Goal: Navigation & Orientation: Find specific page/section

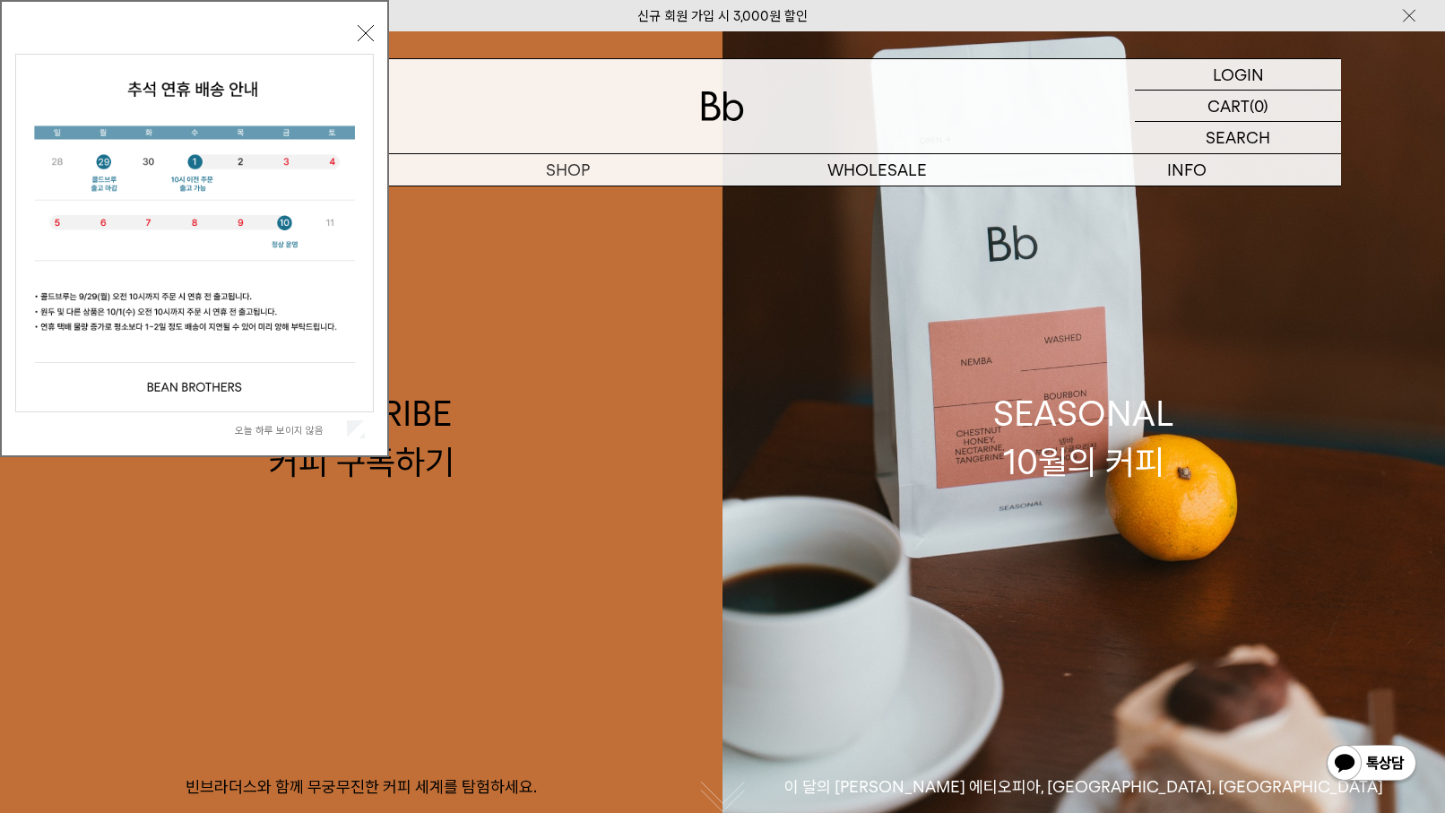
click at [368, 30] on button "닫기" at bounding box center [366, 33] width 16 height 16
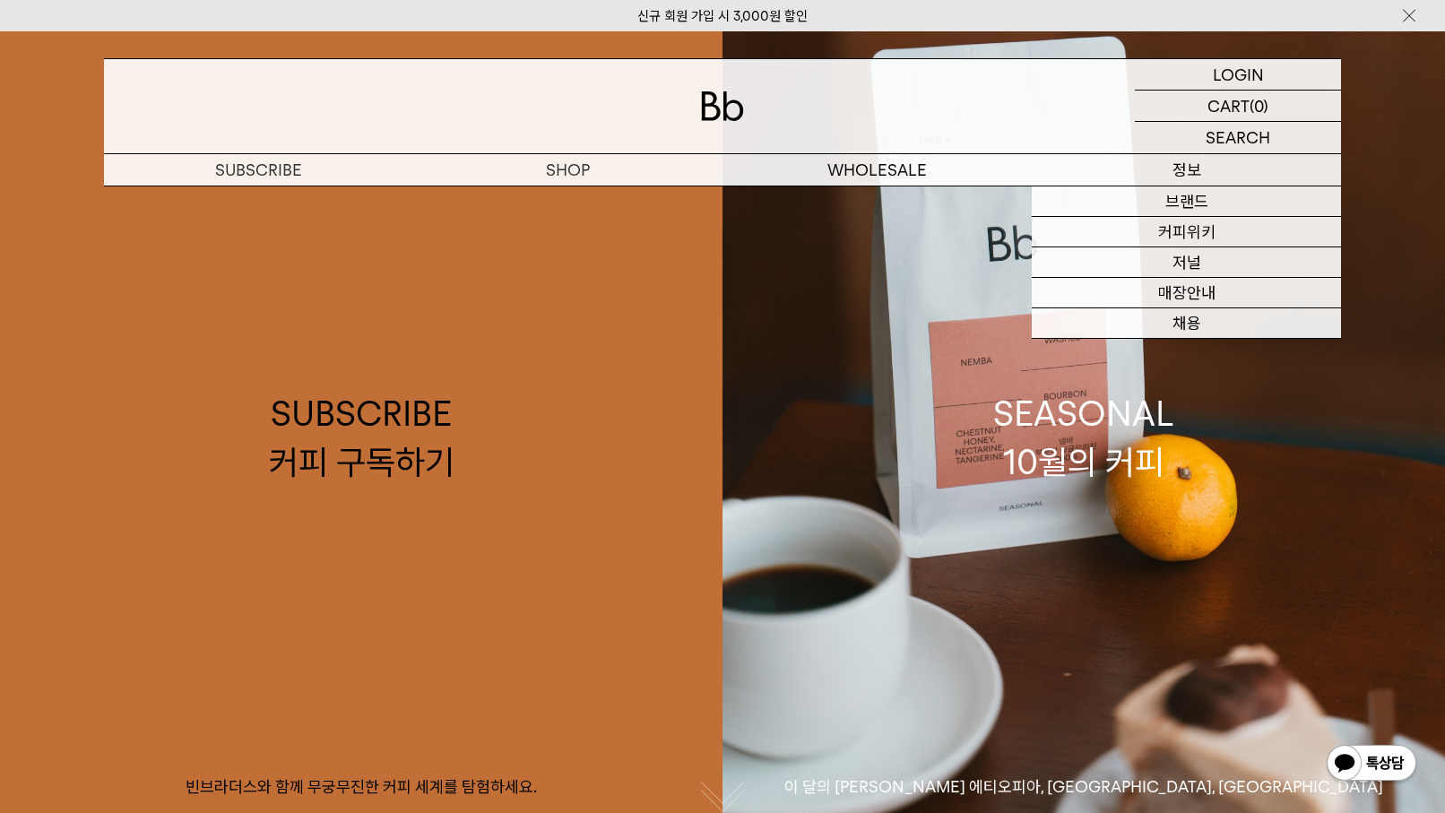
click at [1183, 174] on p "정보" at bounding box center [1186, 169] width 309 height 31
click at [1172, 285] on link "매장안내" at bounding box center [1186, 293] width 309 height 30
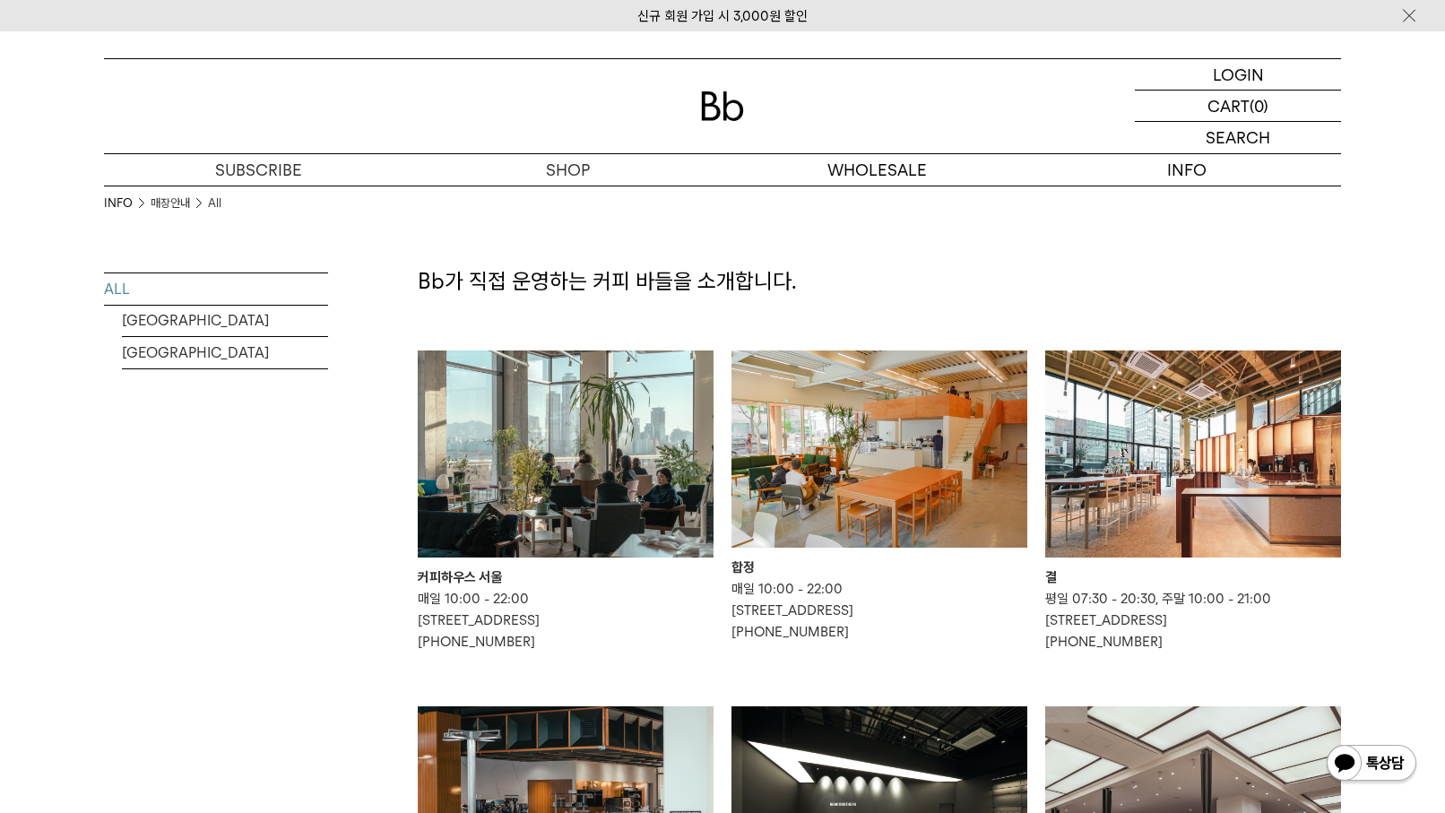
click at [551, 438] on img at bounding box center [566, 453] width 296 height 207
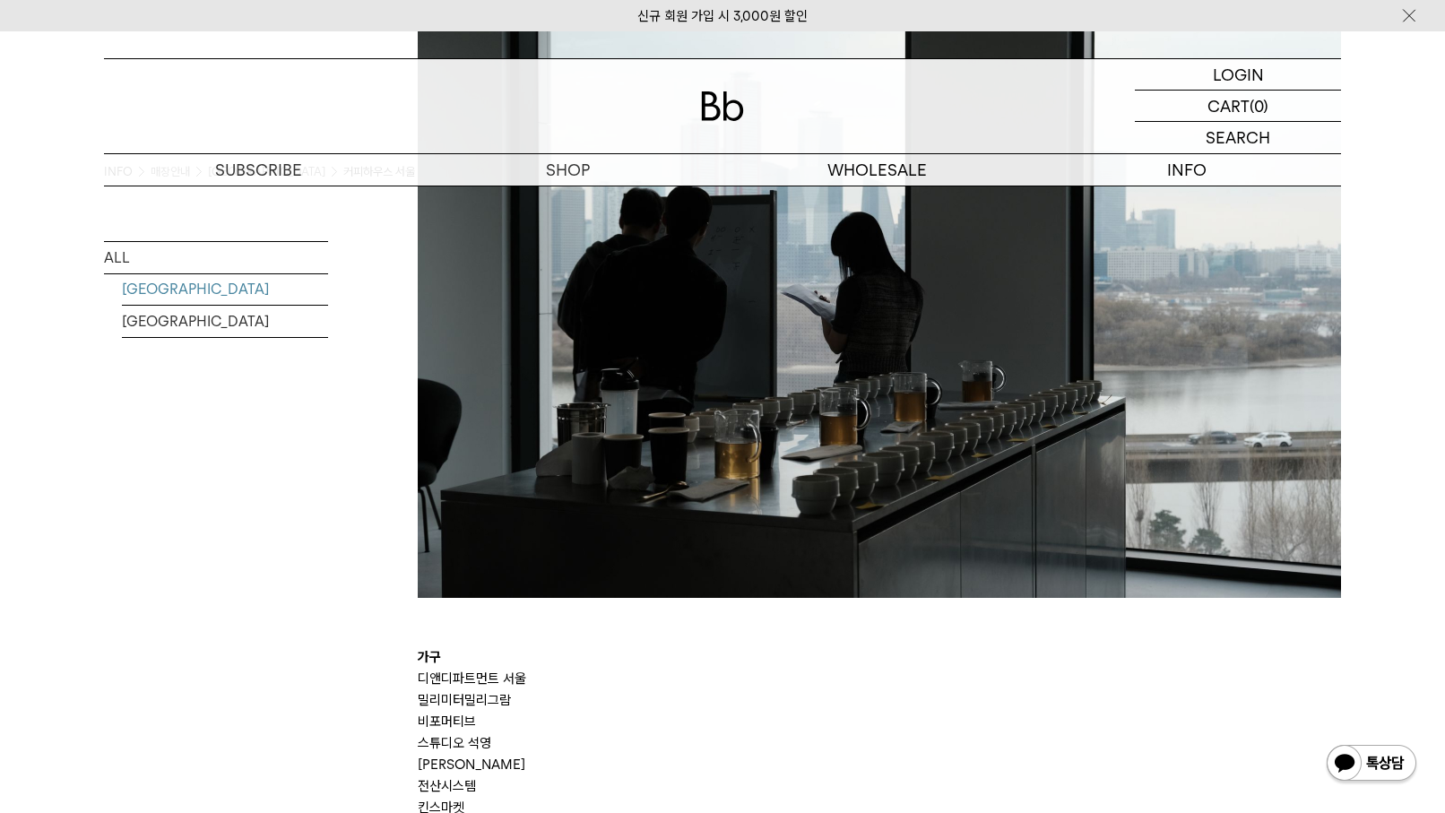
scroll to position [3004, 0]
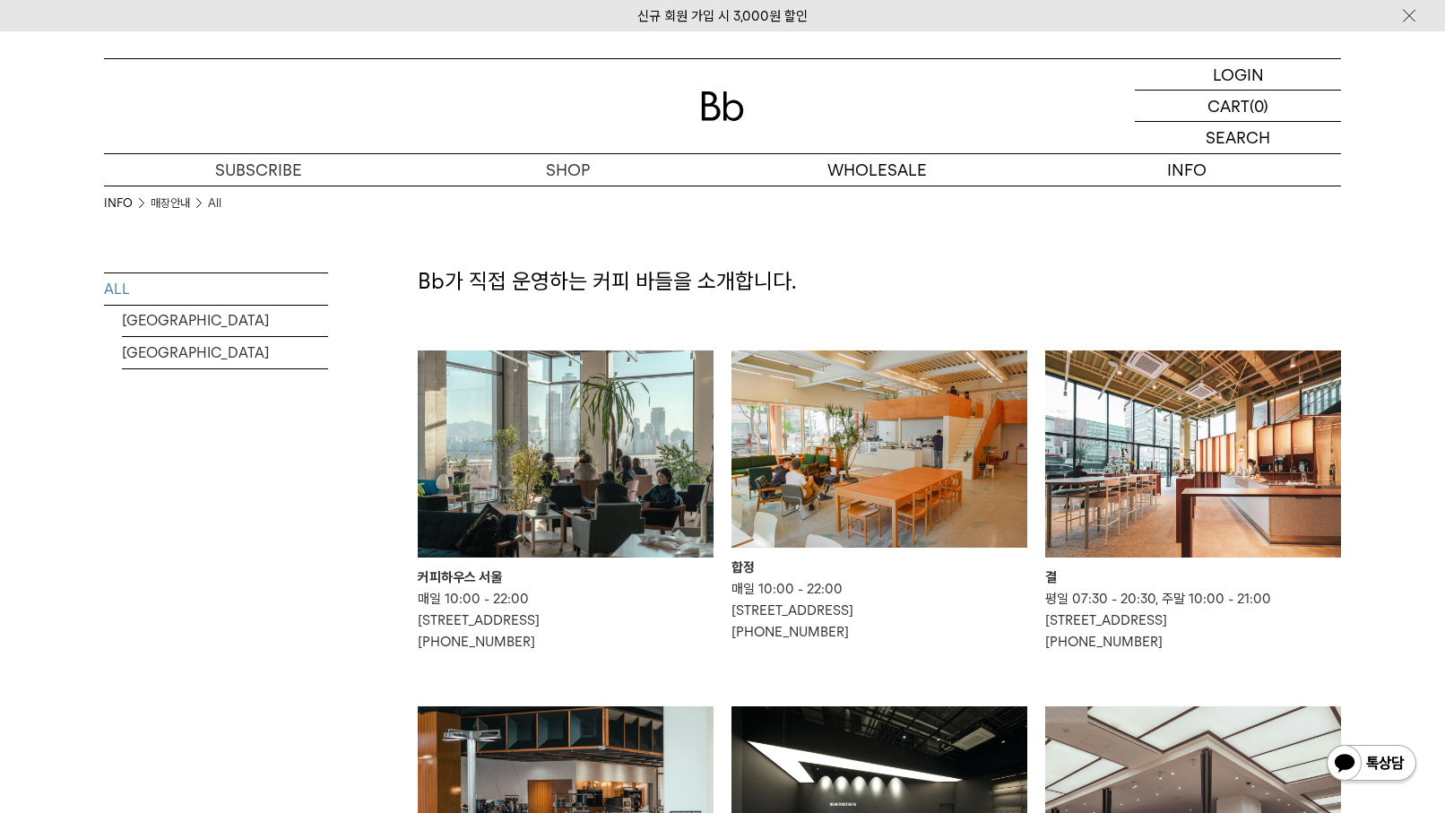
click at [888, 440] on img at bounding box center [879, 448] width 296 height 197
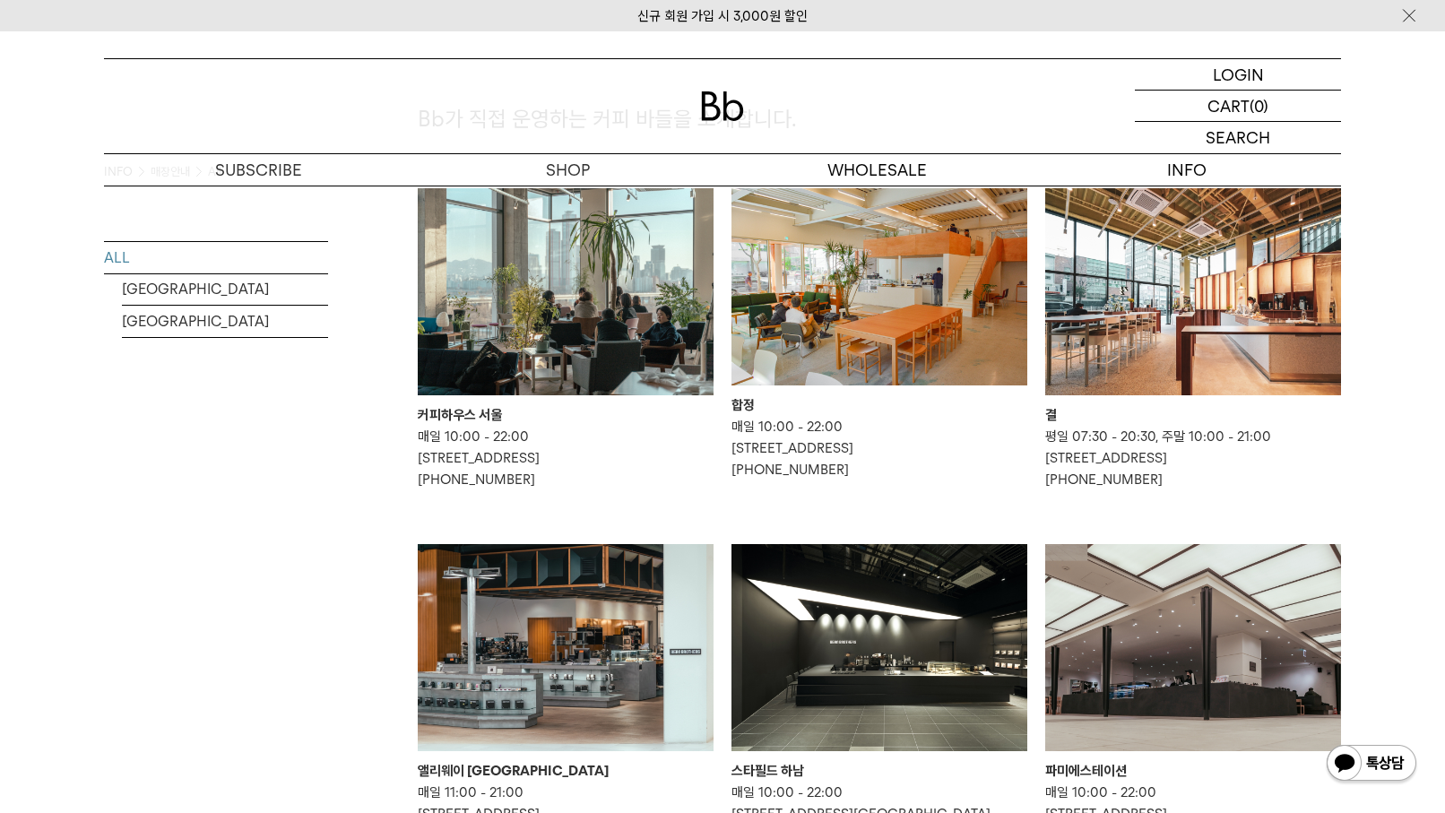
scroll to position [269, 0]
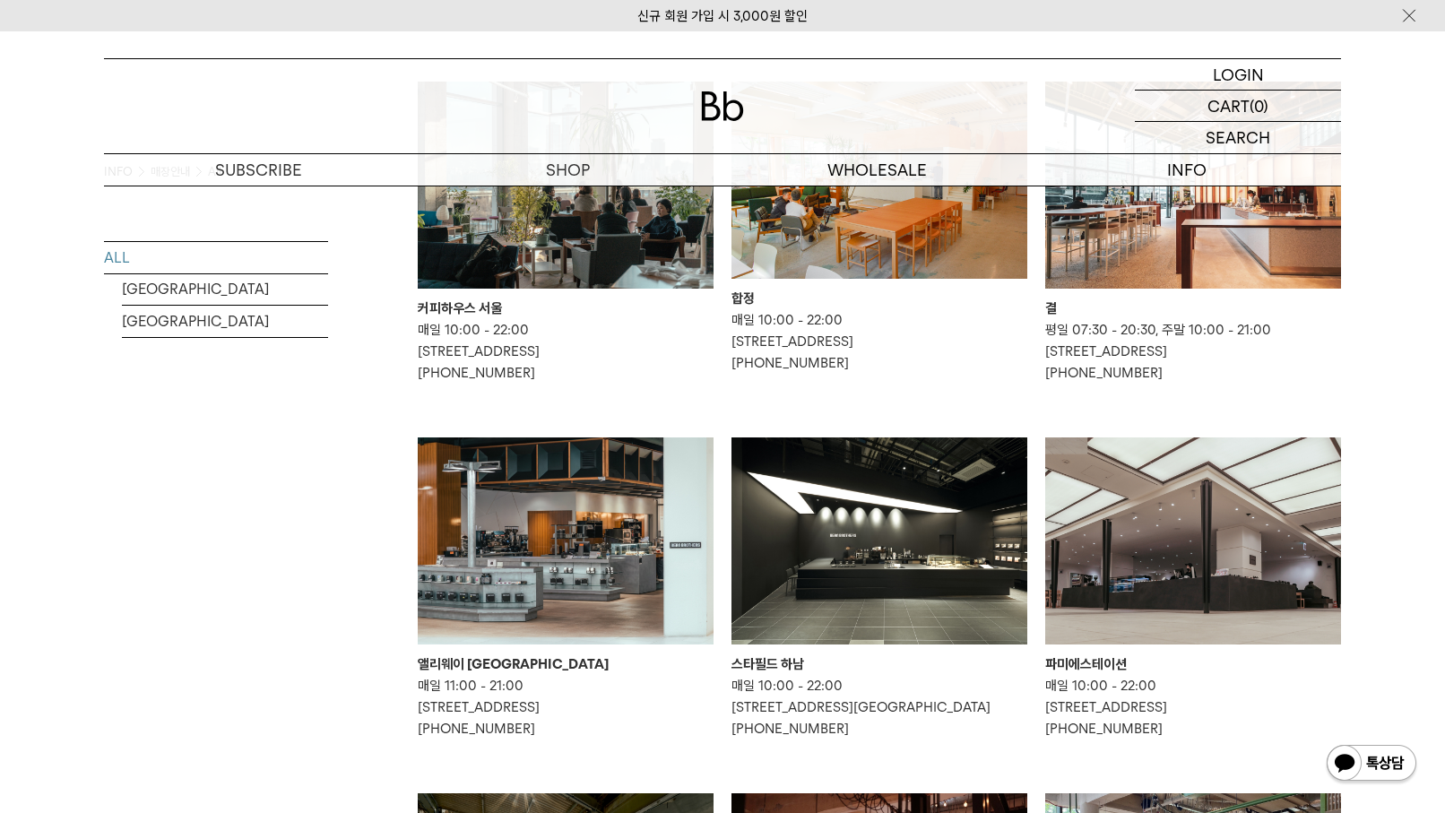
click at [1200, 222] on img at bounding box center [1193, 185] width 296 height 207
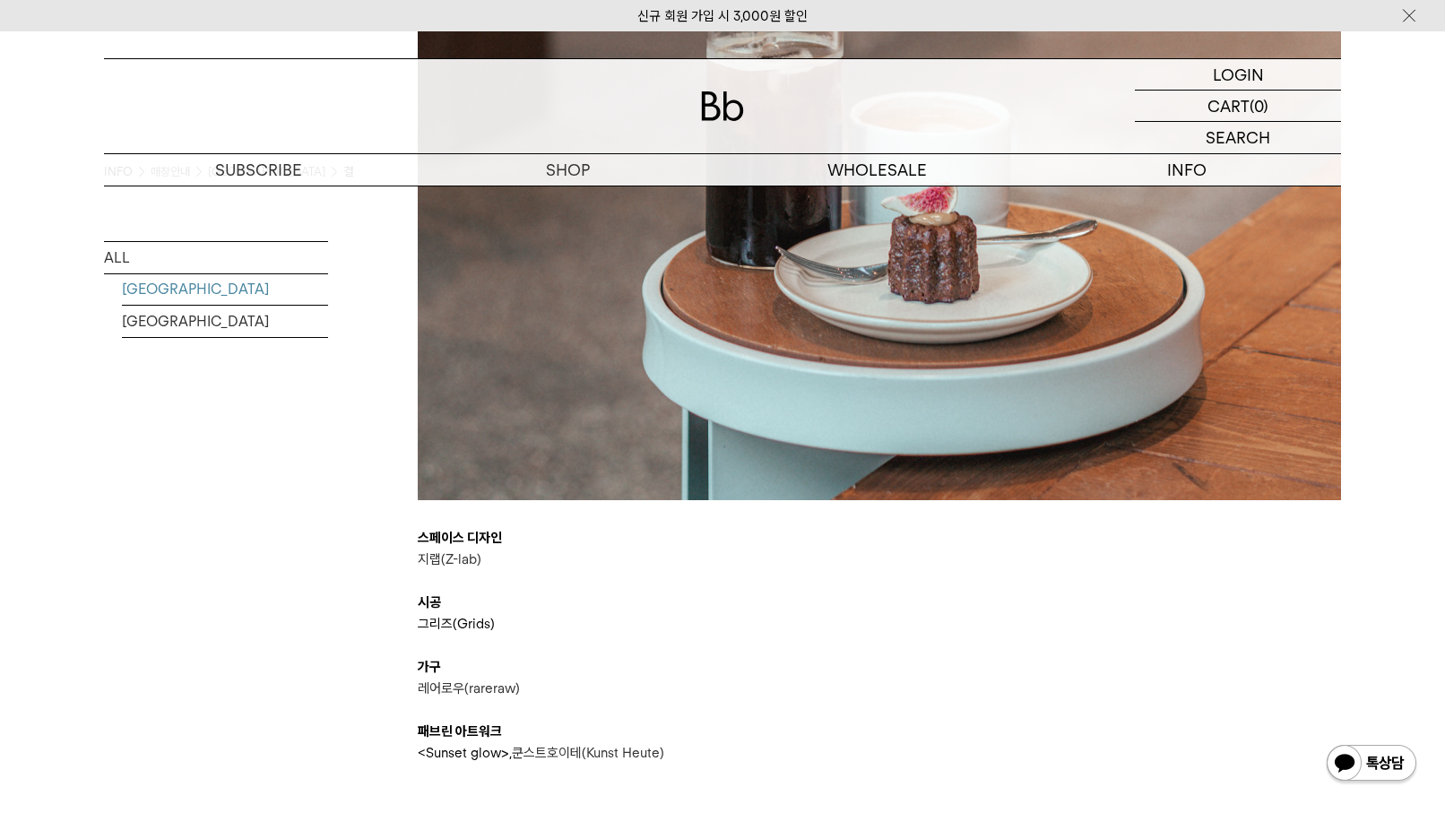
scroll to position [4930, 0]
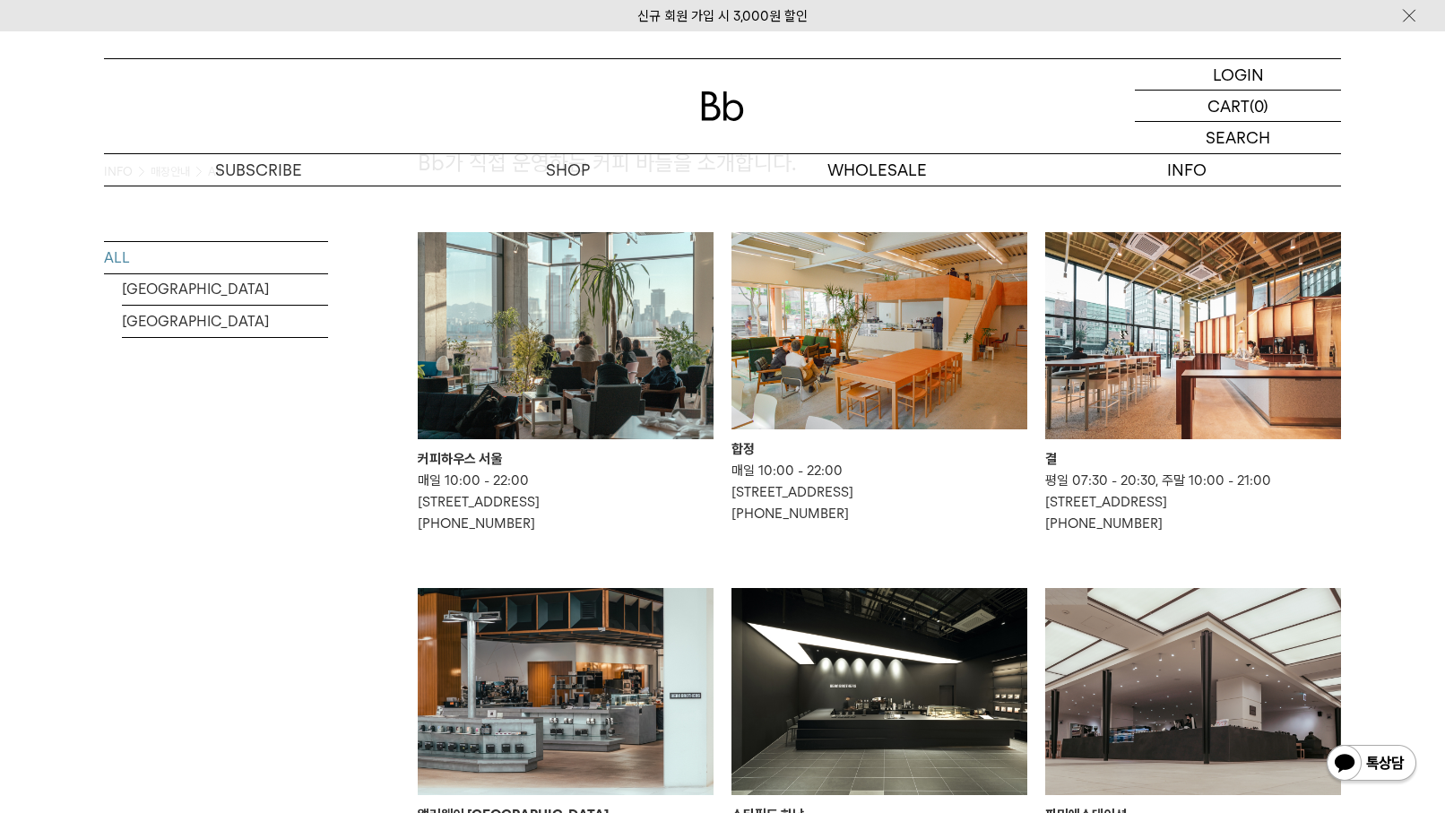
scroll to position [90, 0]
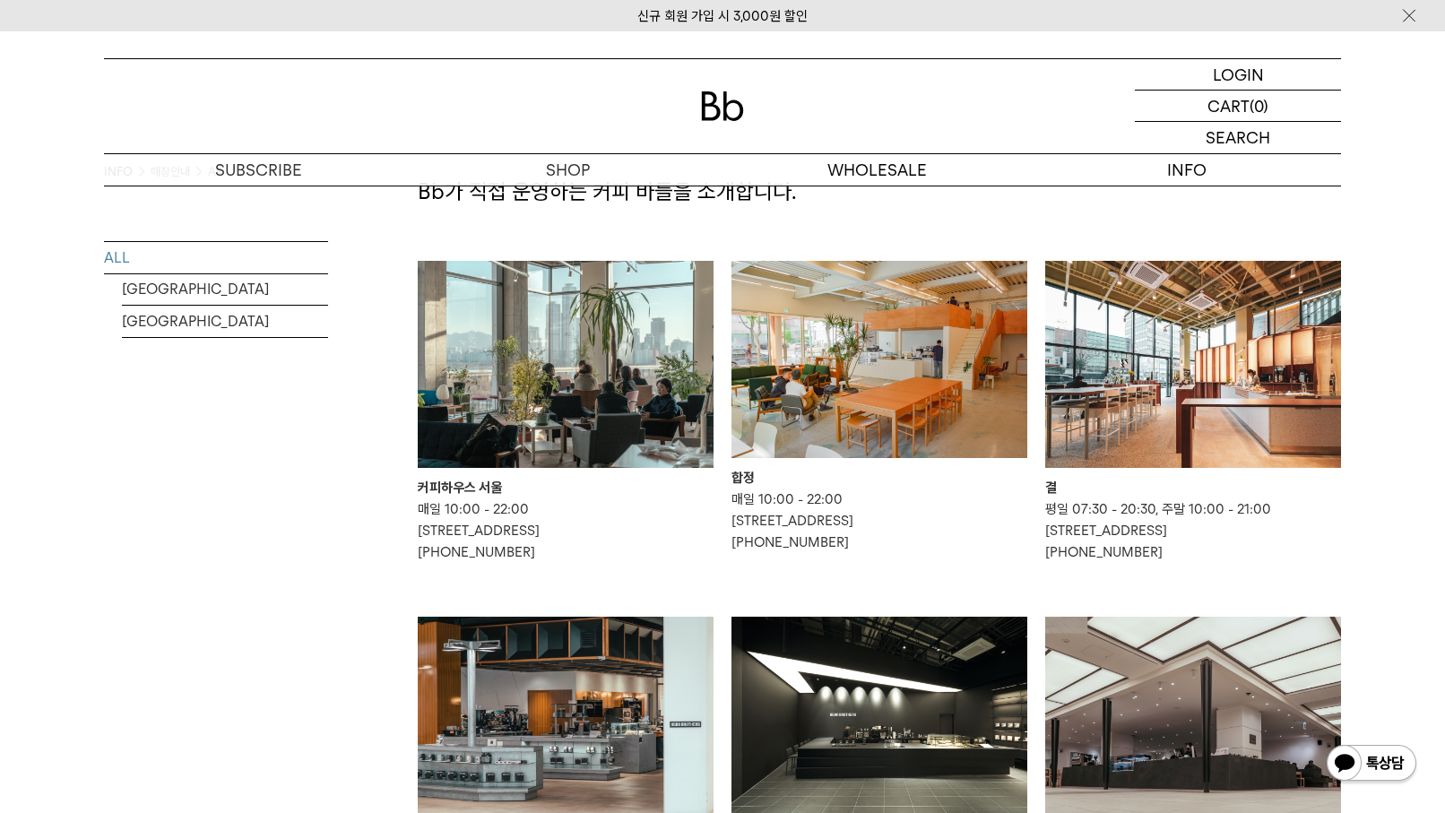
click at [910, 400] on img at bounding box center [879, 359] width 296 height 197
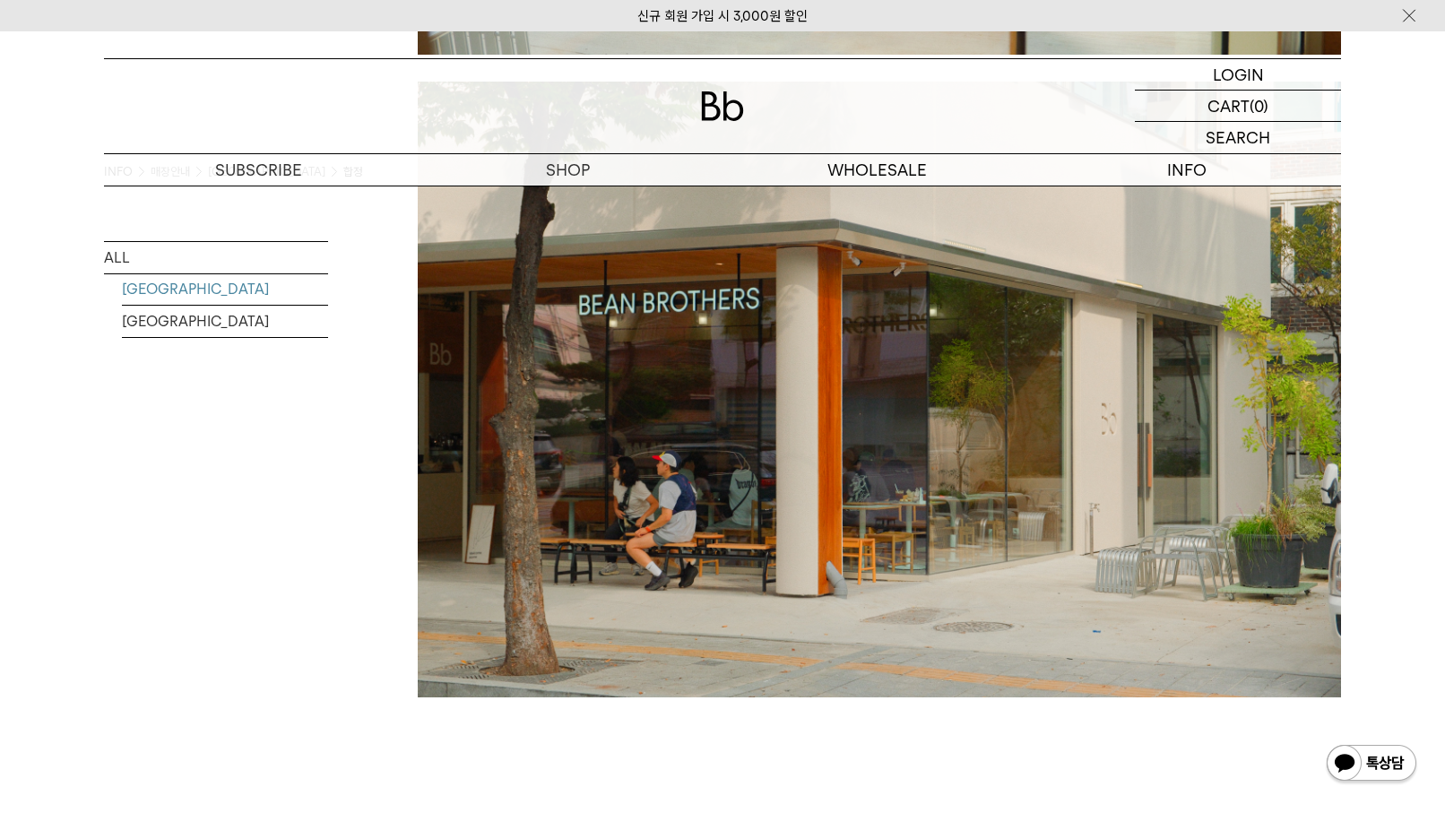
scroll to position [3651, 0]
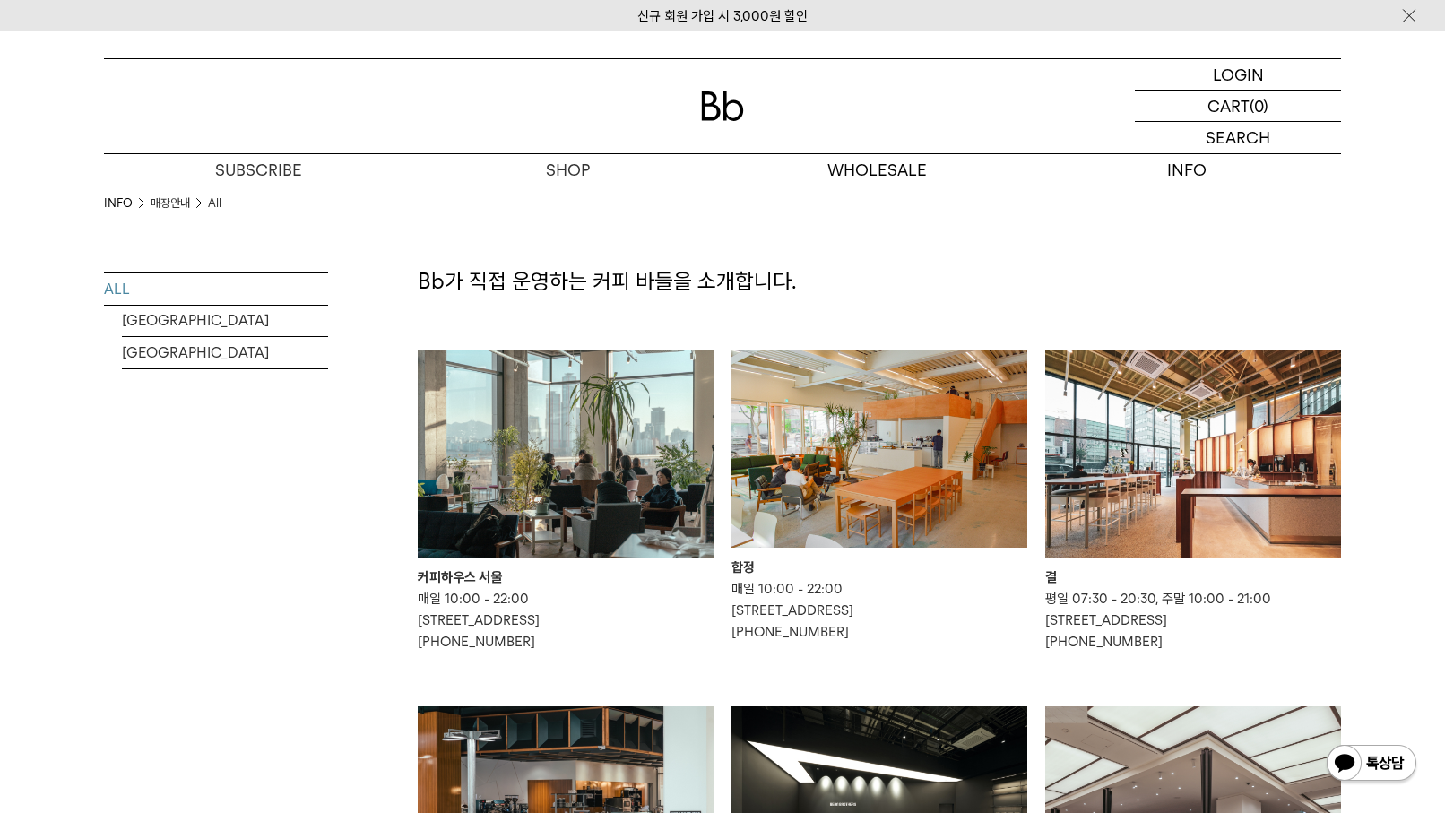
click at [896, 486] on img at bounding box center [879, 448] width 296 height 197
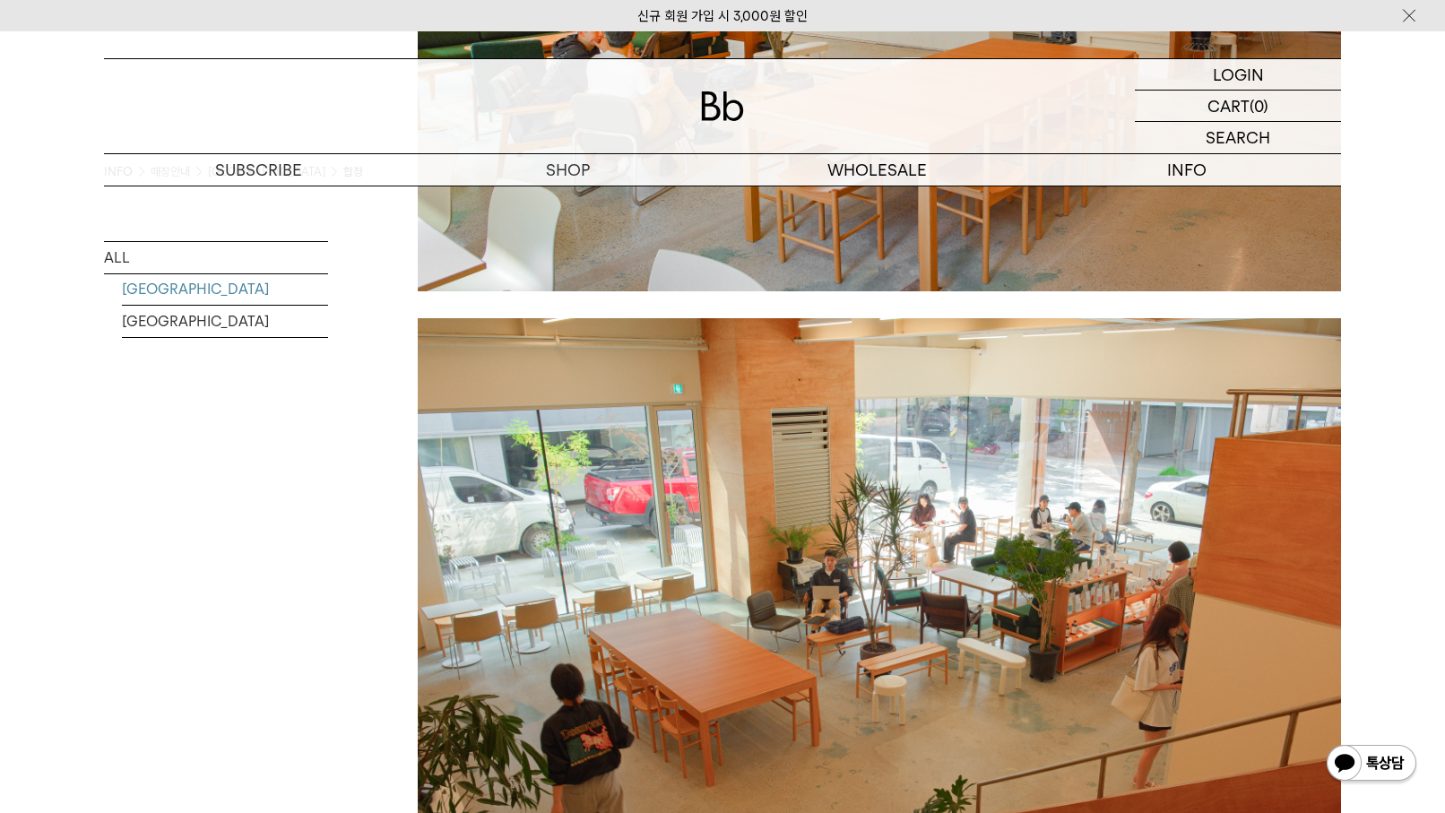
scroll to position [1882, 0]
